Goal: Transaction & Acquisition: Book appointment/travel/reservation

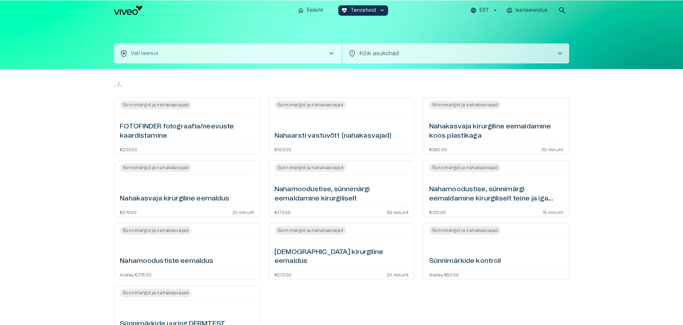
scroll to position [70, 0]
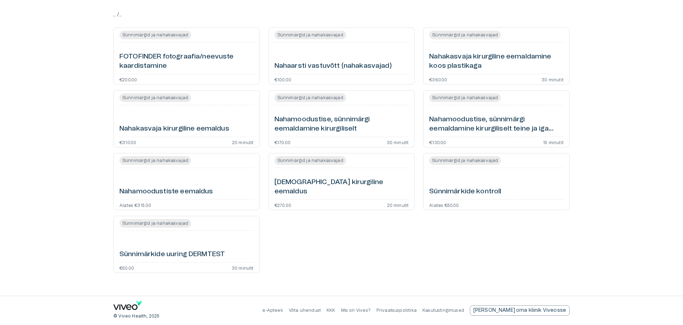
click at [481, 194] on h6 "Sünnimärkide kontroll" at bounding box center [465, 192] width 72 height 10
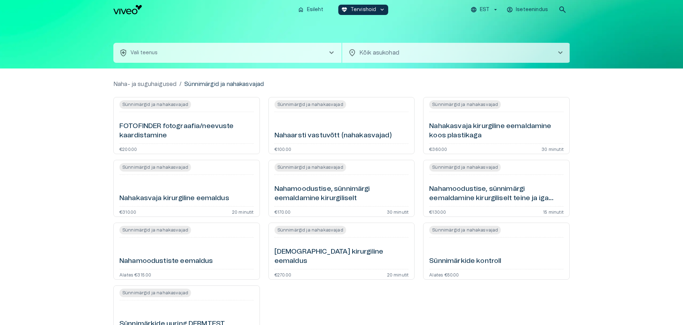
scroll to position [36, 0]
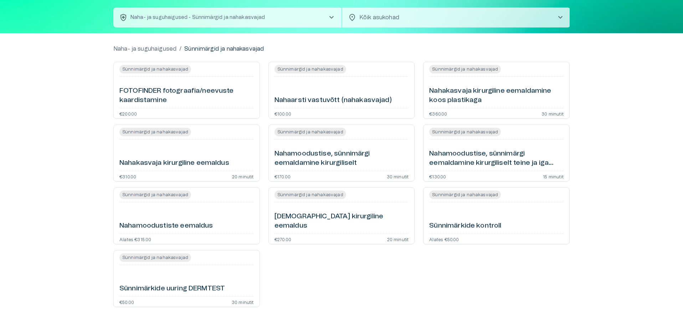
click at [488, 210] on div "Sünnimärkide kontroll" at bounding box center [496, 218] width 134 height 26
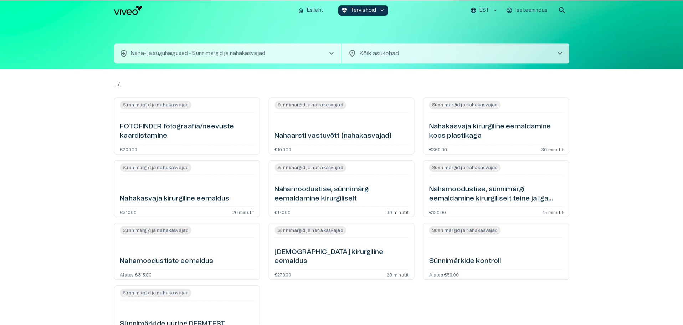
scroll to position [36, 0]
